Goal: Task Accomplishment & Management: Manage account settings

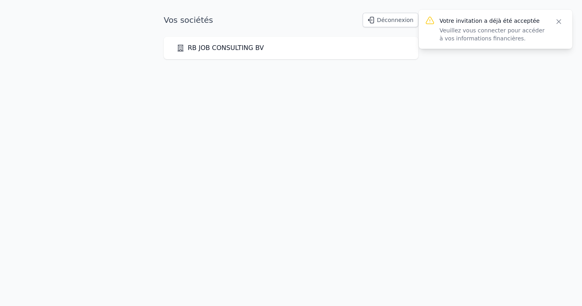
click at [555, 22] on icon "button" at bounding box center [558, 22] width 8 height 8
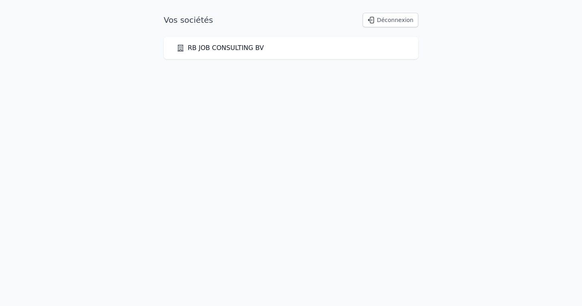
click at [406, 20] on button "Déconnexion" at bounding box center [390, 20] width 56 height 14
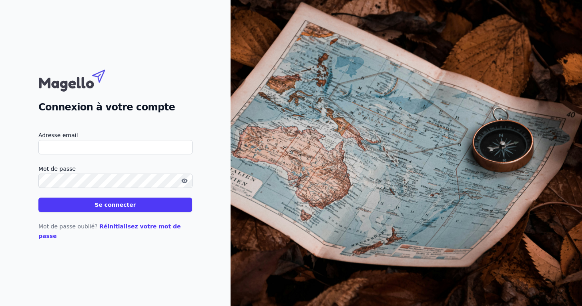
type input "[EMAIL_ADDRESS][DOMAIN_NAME]"
click at [115, 209] on button "Se connecter" at bounding box center [115, 205] width 154 height 14
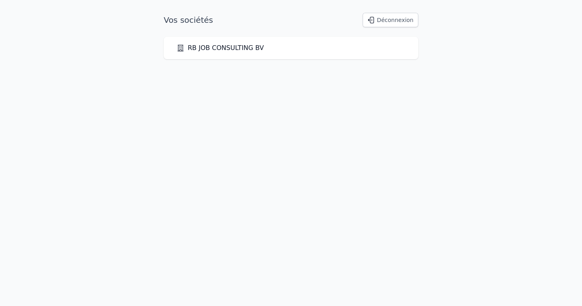
click at [224, 49] on link "RB JOB CONSULTING BV" at bounding box center [219, 48] width 87 height 10
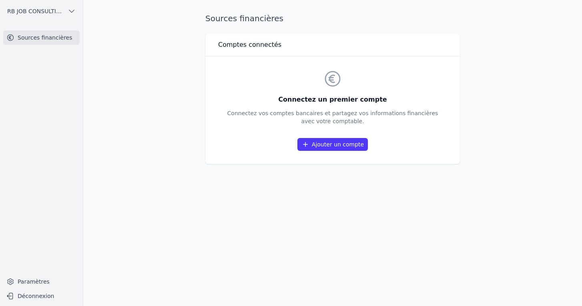
drag, startPoint x: 374, startPoint y: 124, endPoint x: 192, endPoint y: 40, distance: 200.5
click at [192, 40] on main "Sources financières Comptes connectés Connectez un premier compte Connectez vos…" at bounding box center [291, 153] width 582 height 306
copy div "Comptes connectés Connectez un premier compte Connectez vos comptes bancaires e…"
click at [340, 149] on link "Ajouter un compte" at bounding box center [332, 144] width 70 height 13
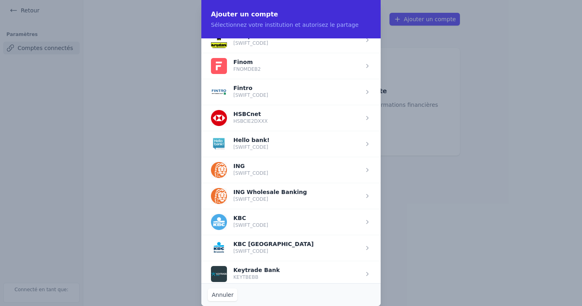
scroll to position [481, 0]
click at [309, 170] on span "button" at bounding box center [290, 169] width 179 height 26
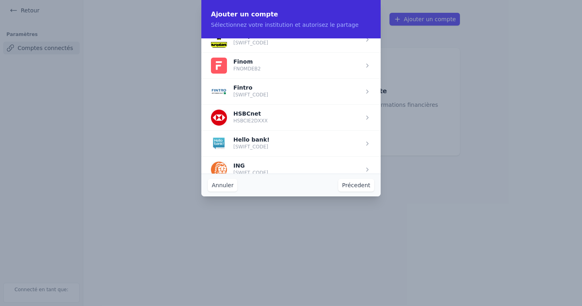
scroll to position [0, 0]
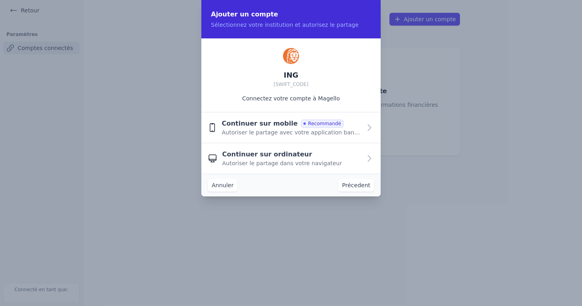
click at [300, 158] on div "Continuer sur ordinateur Autoriser le partage dans votre navigateur" at bounding box center [291, 159] width 139 height 18
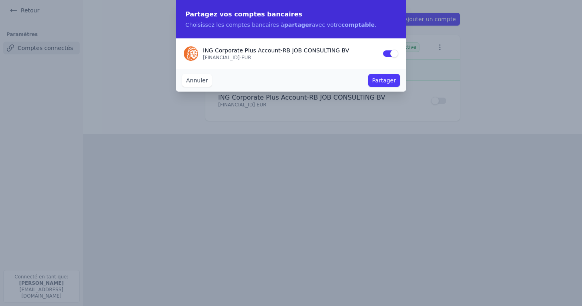
click at [374, 86] on button "Partager" at bounding box center [384, 80] width 32 height 13
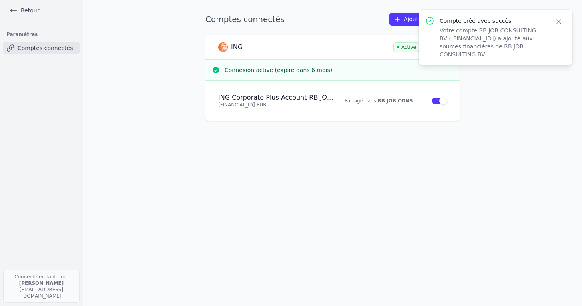
click at [557, 23] on icon "button" at bounding box center [558, 22] width 4 height 4
